Goal: Information Seeking & Learning: Learn about a topic

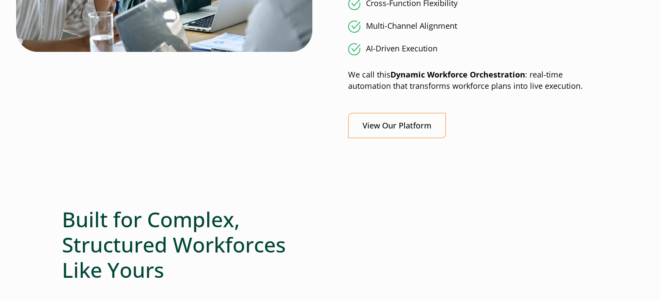
scroll to position [872, 0]
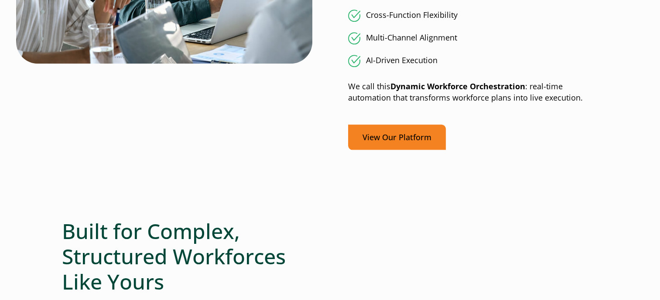
click at [392, 131] on link "View Our Platform" at bounding box center [397, 138] width 98 height 26
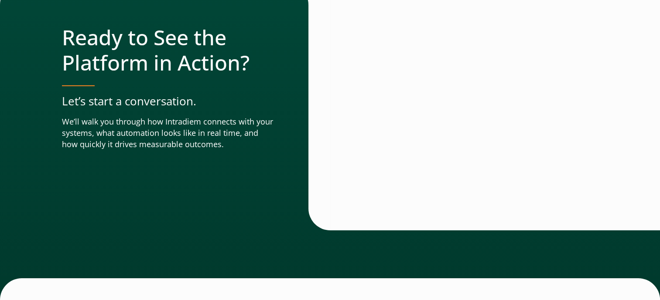
scroll to position [3151, 0]
